Goal: Task Accomplishment & Management: Manage account settings

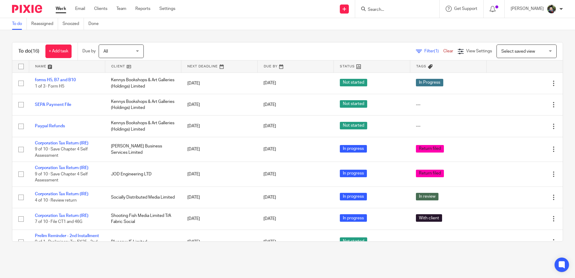
click at [507, 47] on span "Select saved view" at bounding box center [524, 51] width 44 height 13
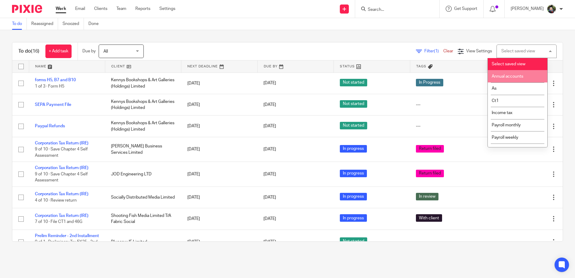
click at [507, 76] on span "Annual accounts" at bounding box center [508, 76] width 32 height 4
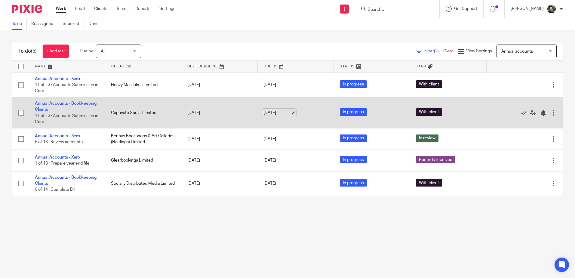
click at [276, 113] on link "[DATE]" at bounding box center [277, 113] width 27 height 6
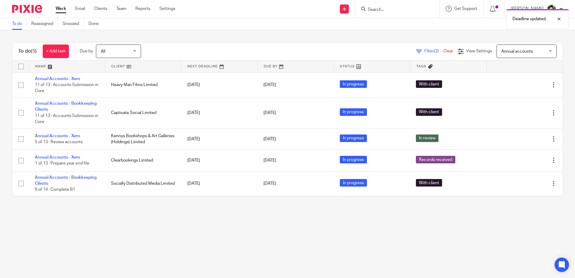
click at [266, 218] on main "To do Reassigned Snoozed Done To do (5) + Add task Due by All All Today Tomorro…" at bounding box center [287, 139] width 575 height 278
click at [258, 200] on div "To do (5) + Add task Due by All All Today Tomorrow This week Next week This mon…" at bounding box center [287, 119] width 575 height 178
click at [265, 66] on link at bounding box center [296, 66] width 76 height 12
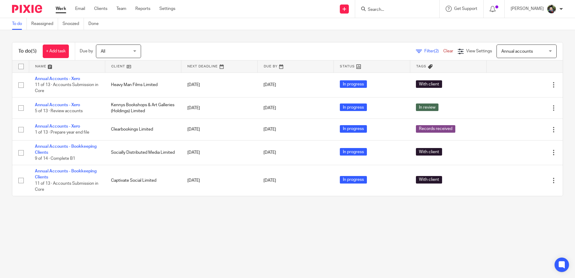
click at [251, 224] on main "To do Reassigned Snoozed Done To do (5) + Add task Due by All All Today Tomorro…" at bounding box center [287, 139] width 575 height 278
